Goal: Task Accomplishment & Management: Manage account settings

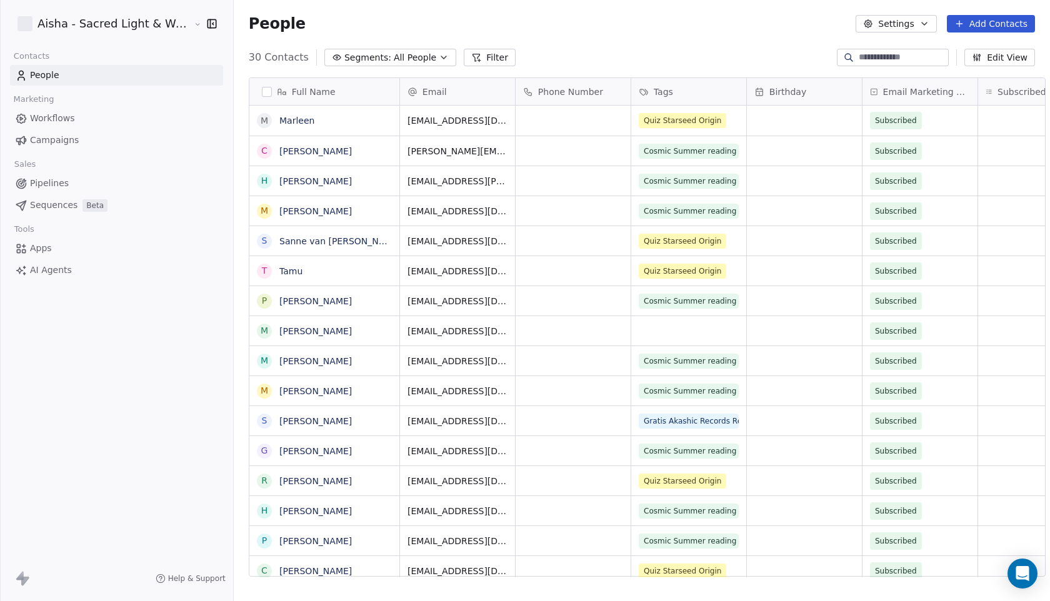
scroll to position [1, 0]
click at [1023, 576] on icon "Open Intercom Messenger" at bounding box center [1022, 574] width 14 height 16
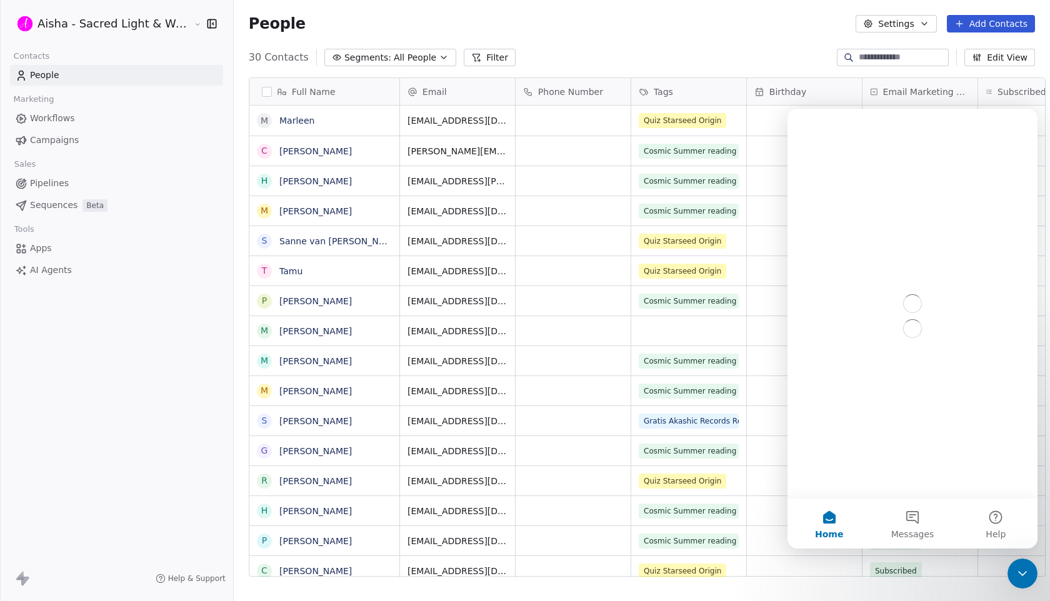
scroll to position [0, 0]
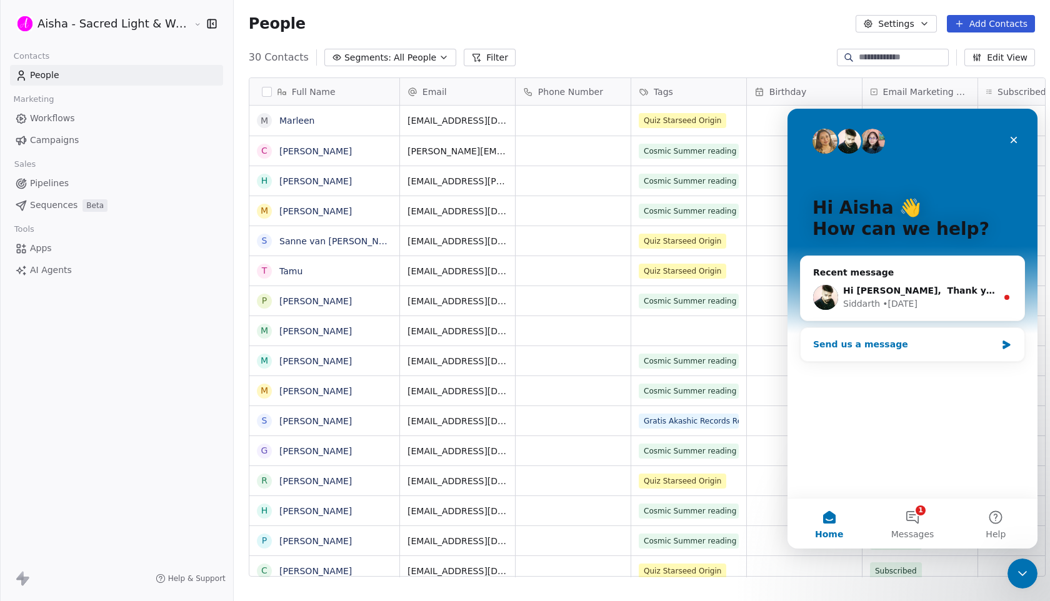
click at [912, 344] on div "Send us a message" at bounding box center [904, 344] width 183 height 13
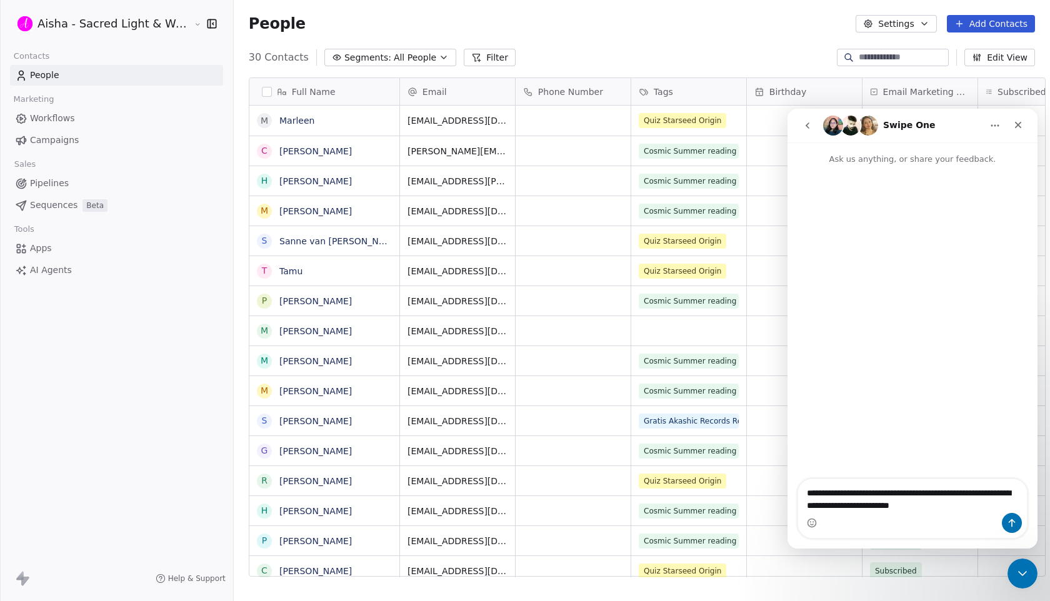
type textarea "**********"
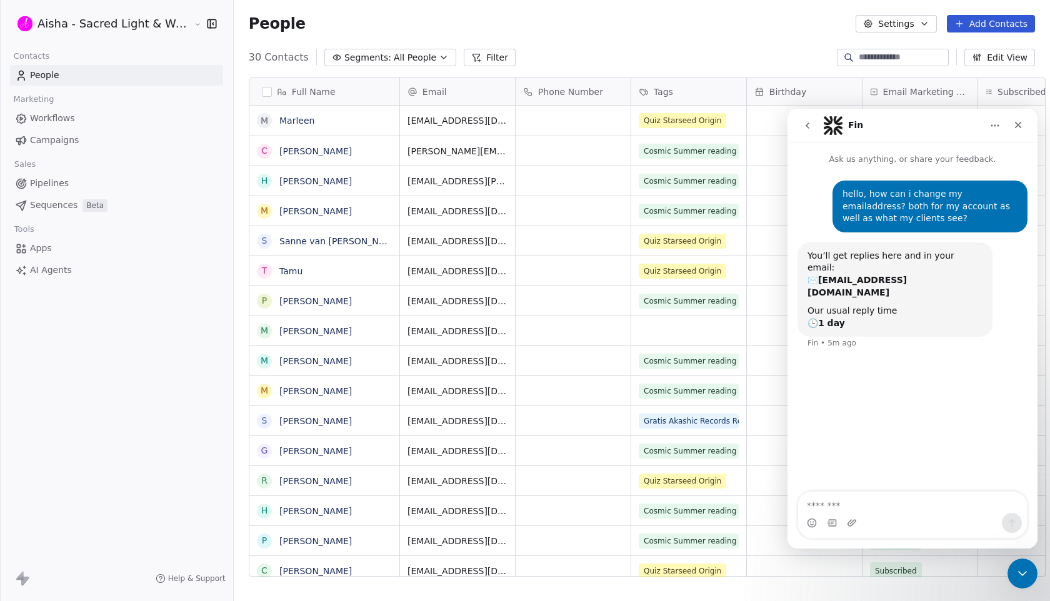
click at [909, 23] on button "Settings" at bounding box center [895, 23] width 81 height 17
click at [1025, 567] on icon "Close Intercom Messenger" at bounding box center [1020, 571] width 15 height 15
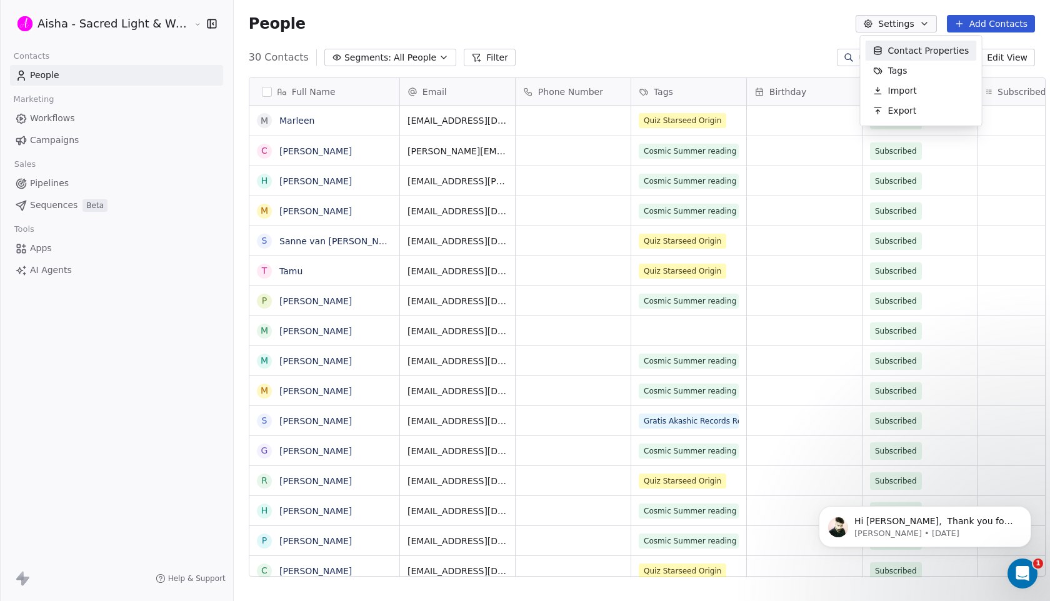
click at [138, 27] on html "Aisha - Sacred Light & Water Priestess Contacts People Marketing Workflows Camp…" at bounding box center [525, 300] width 1050 height 601
click at [172, 17] on html "Aisha - Sacred Light & Water Priestess Contacts People Marketing Workflows Camp…" at bounding box center [525, 300] width 1050 height 601
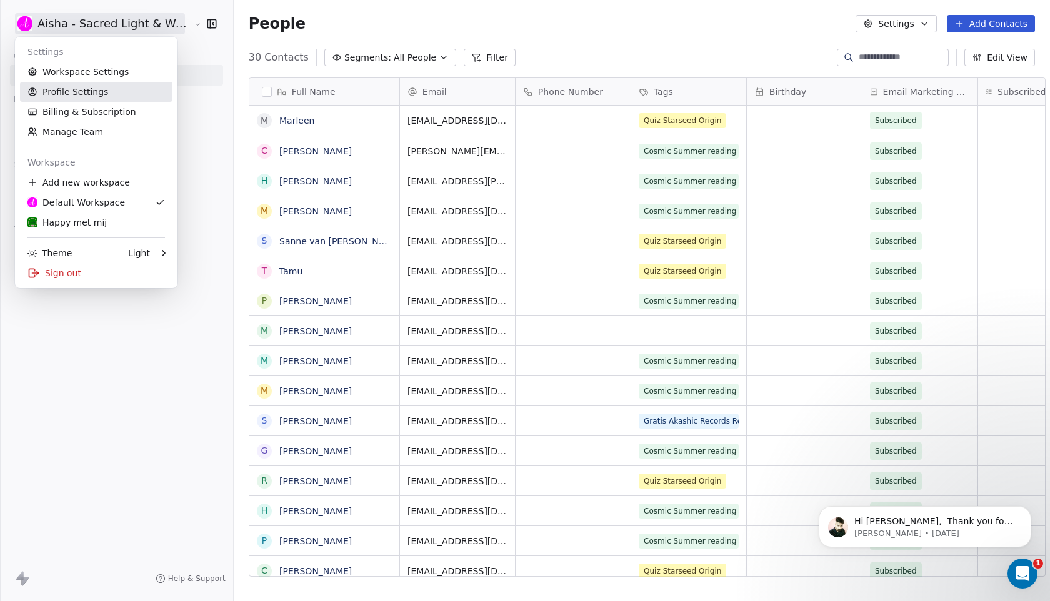
click at [122, 87] on link "Profile Settings" at bounding box center [96, 92] width 152 height 20
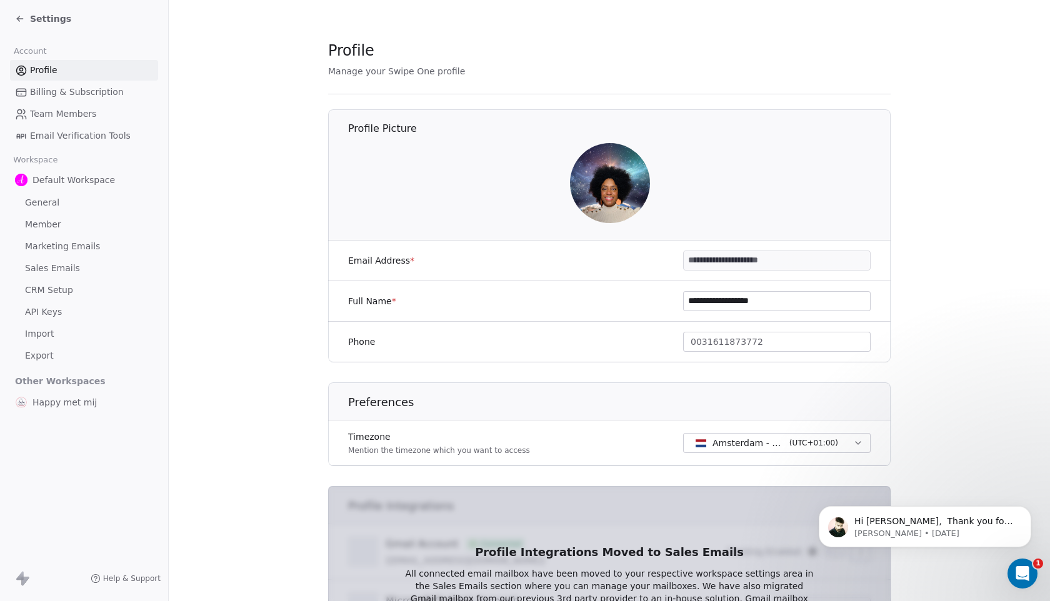
click at [757, 266] on input "**********" at bounding box center [777, 260] width 186 height 19
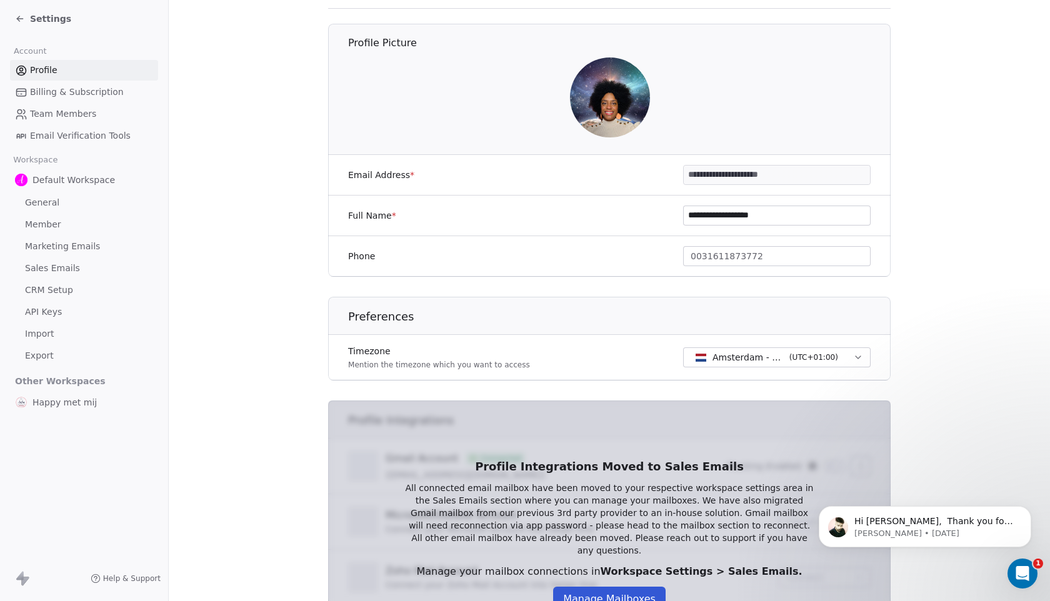
scroll to position [195, 0]
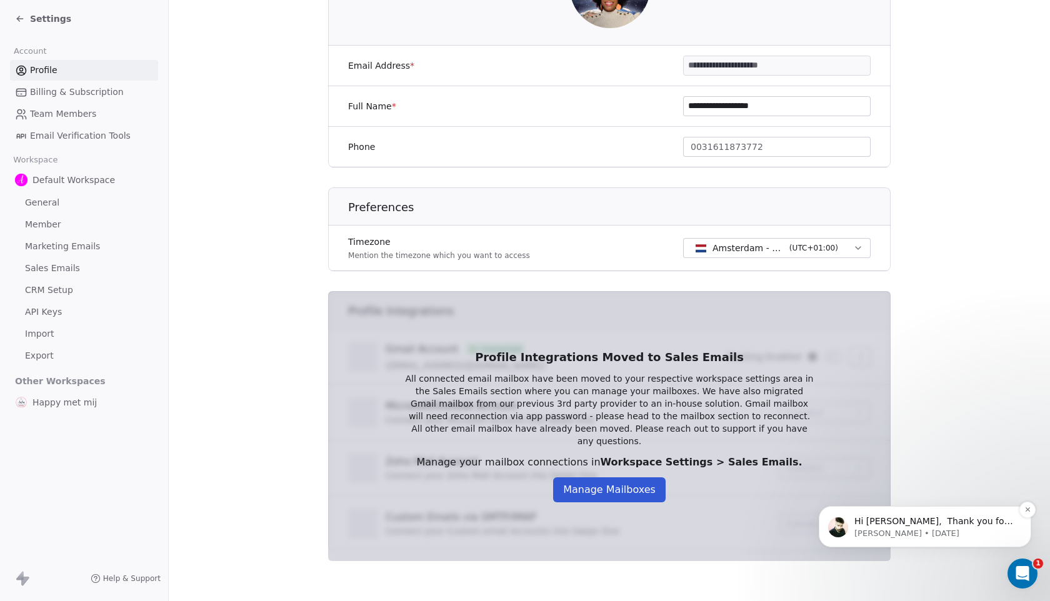
click at [940, 528] on p "[PERSON_NAME] • [DATE]" at bounding box center [934, 533] width 161 height 11
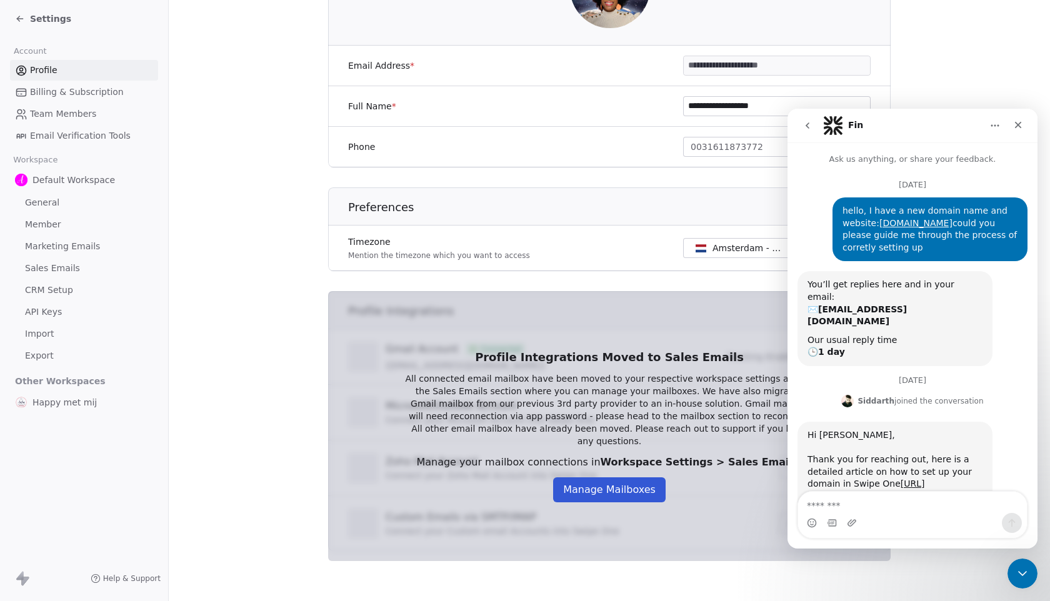
scroll to position [2, 0]
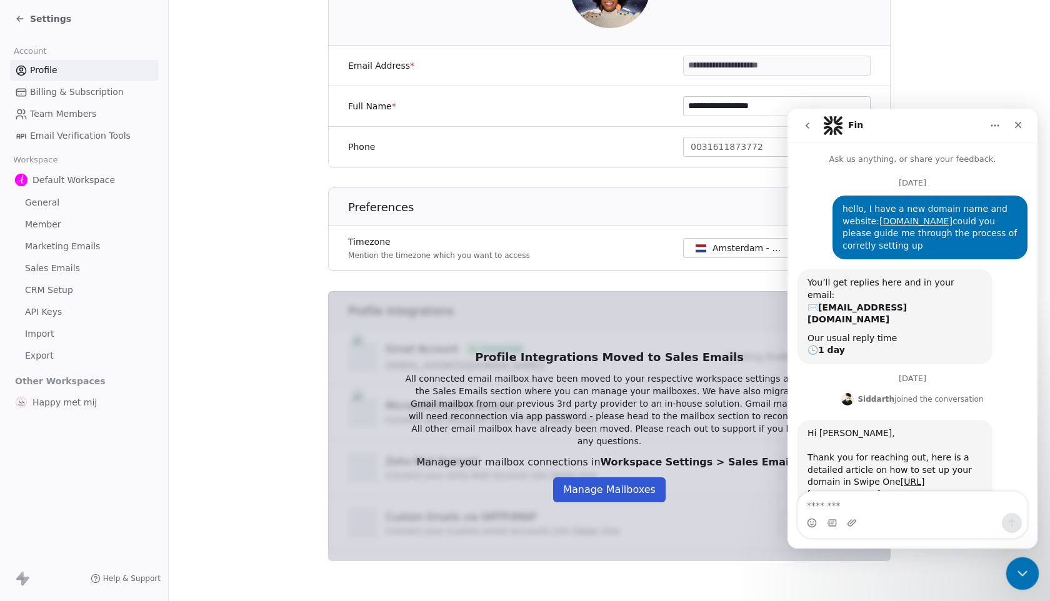
click at [1019, 567] on icon "Close Intercom Messenger" at bounding box center [1020, 571] width 15 height 15
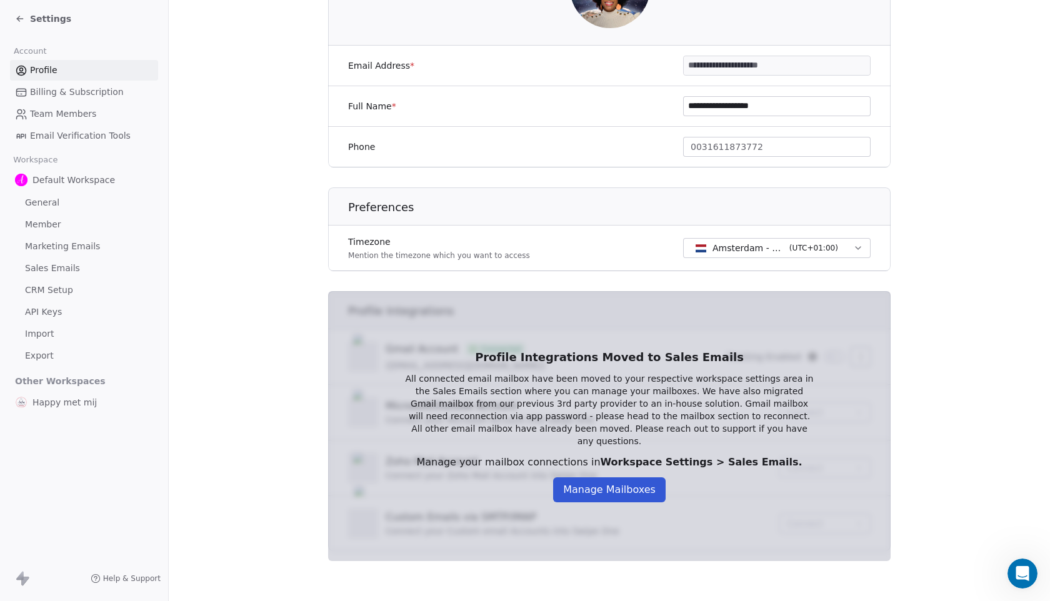
click at [780, 61] on input "**********" at bounding box center [777, 65] width 186 height 19
drag, startPoint x: 810, startPoint y: 66, endPoint x: 649, endPoint y: 68, distance: 161.9
click at [649, 68] on div "**********" at bounding box center [609, 66] width 562 height 41
click at [945, 274] on section "**********" at bounding box center [609, 203] width 881 height 796
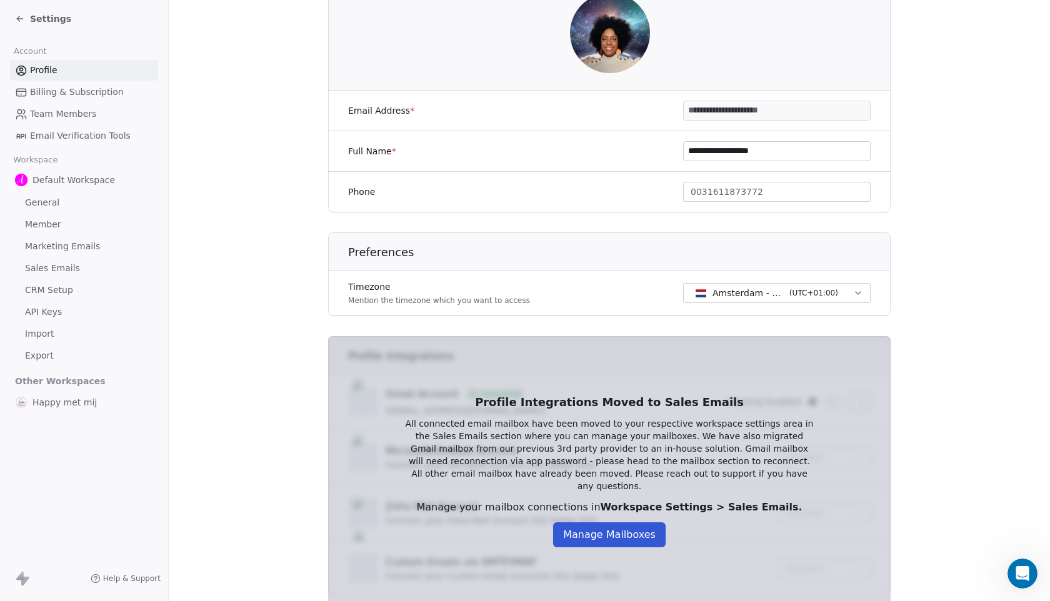
scroll to position [0, 0]
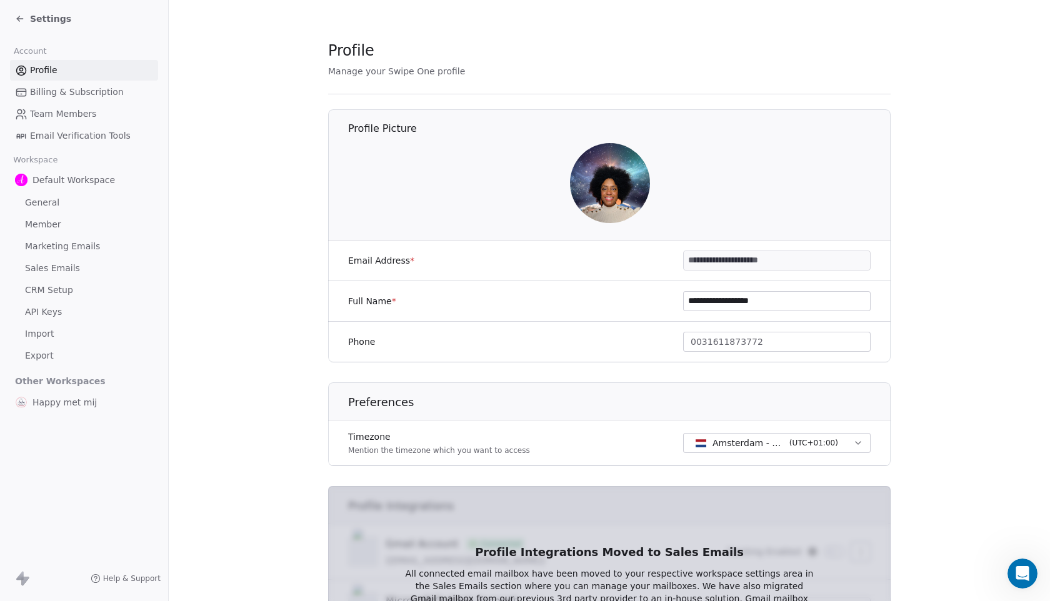
click at [51, 21] on span "Settings" at bounding box center [50, 18] width 41 height 12
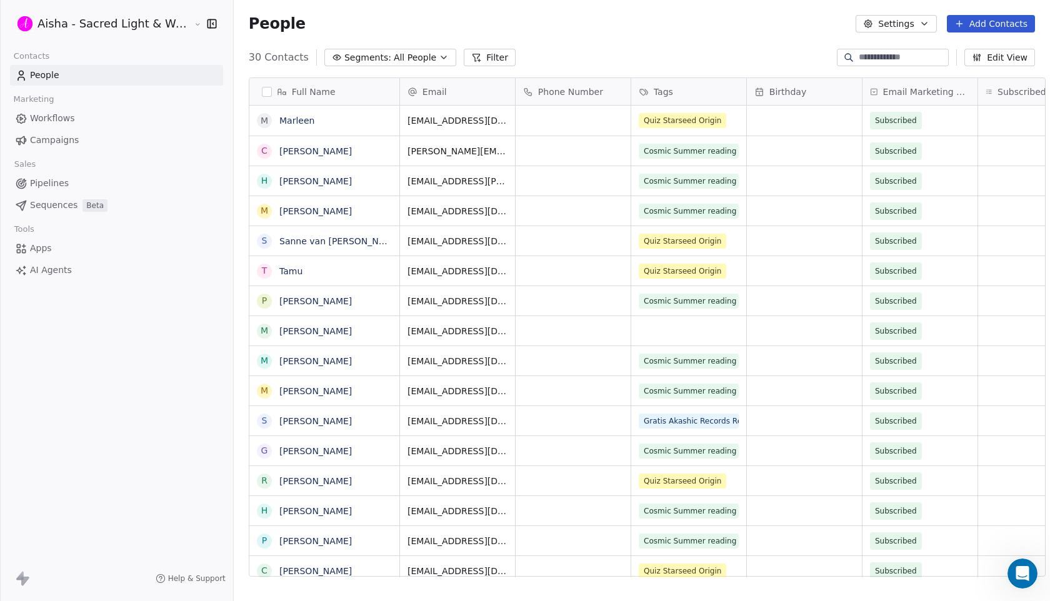
scroll to position [1, 0]
click at [206, 23] on icon "button" at bounding box center [212, 23] width 12 height 12
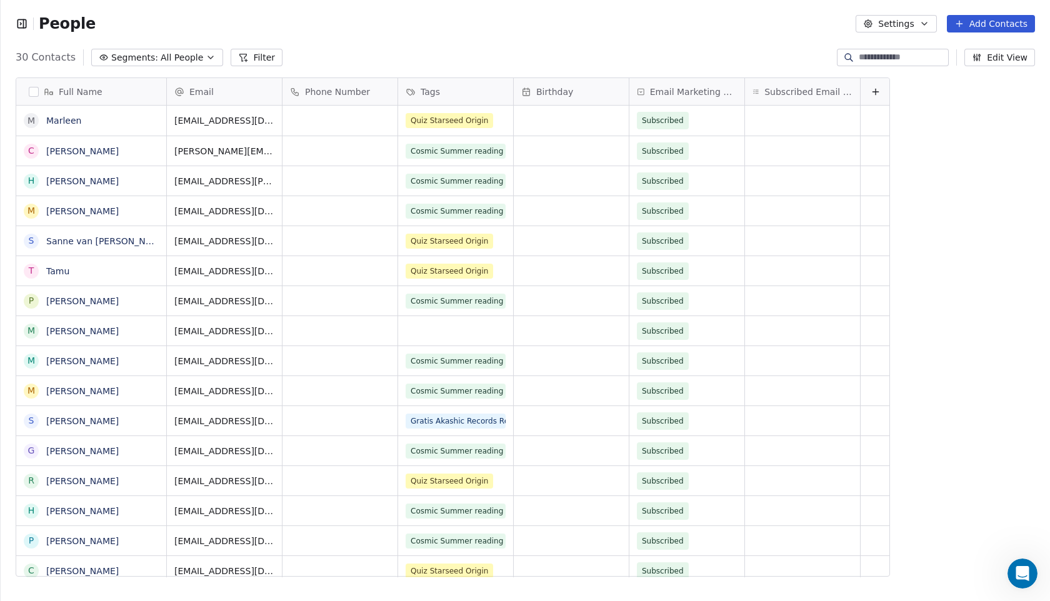
click at [27, 23] on icon "button" at bounding box center [22, 23] width 12 height 12
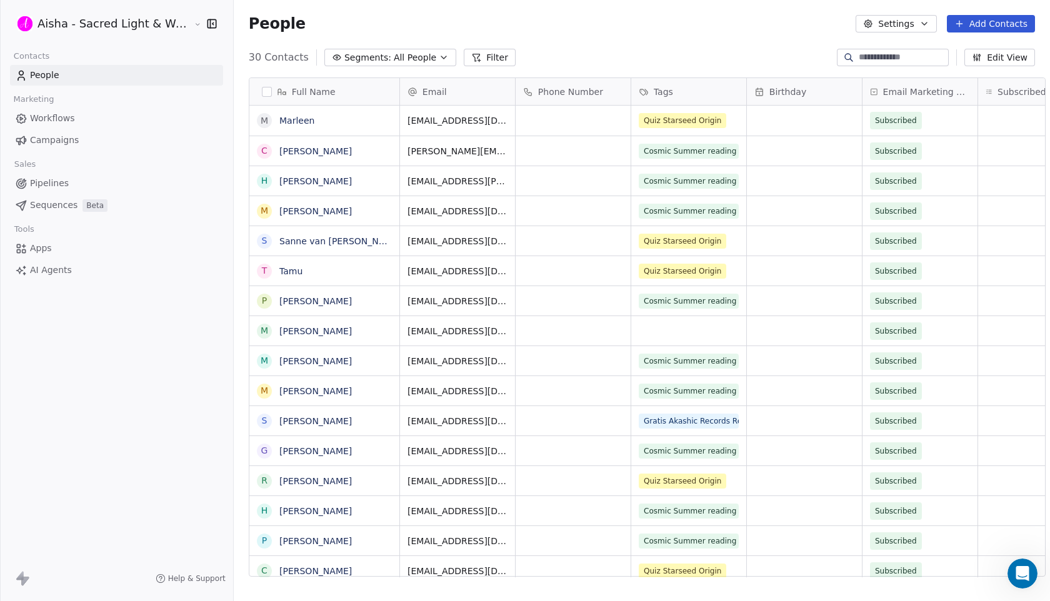
click at [25, 24] on html "Aisha - Sacred Light & Water Priestess Contacts People Marketing Workflows Camp…" at bounding box center [525, 300] width 1050 height 601
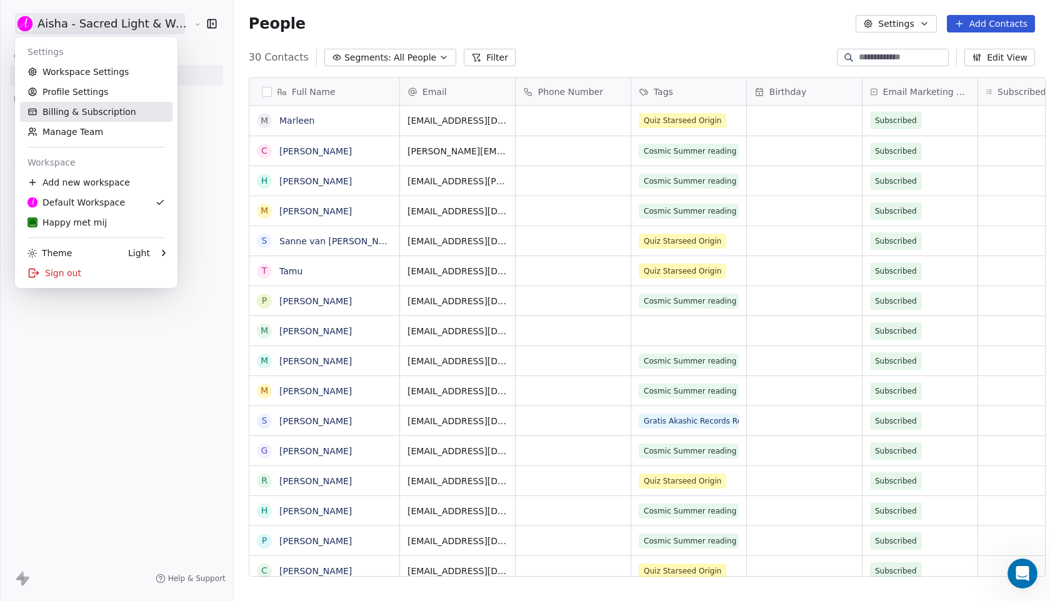
click at [106, 115] on link "Billing & Subscription" at bounding box center [96, 112] width 152 height 20
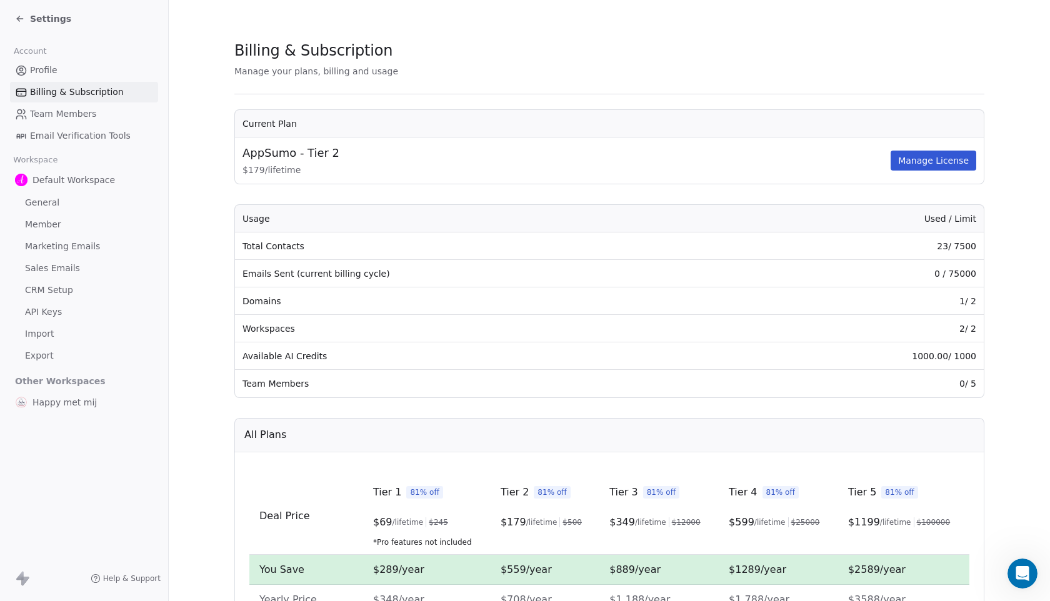
click at [42, 199] on span "General" at bounding box center [42, 202] width 34 height 13
